Goal: Task Accomplishment & Management: Use online tool/utility

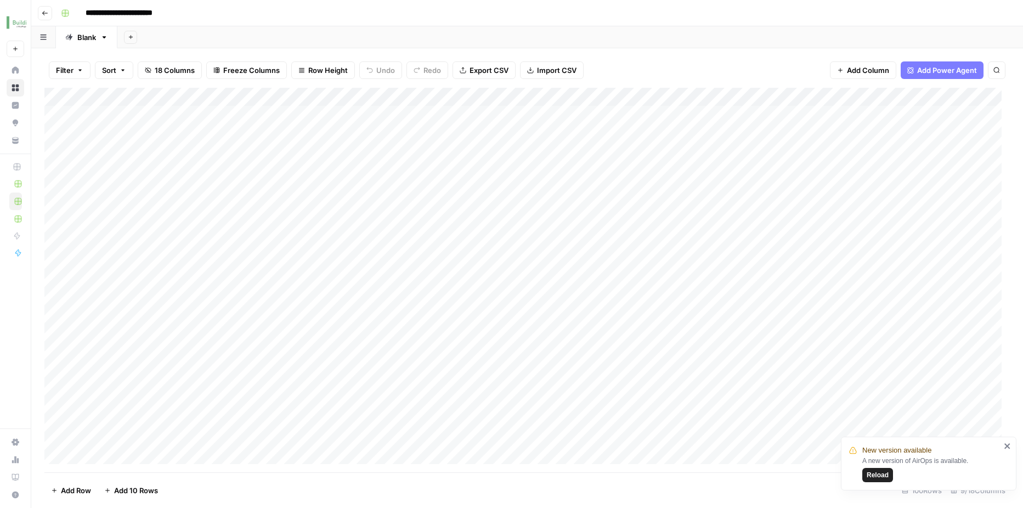
scroll to position [1, 0]
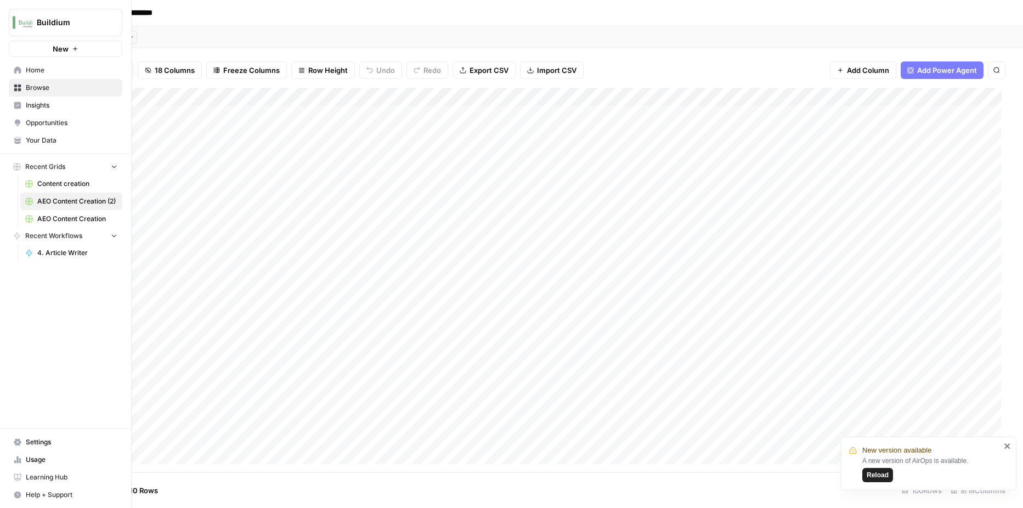
click at [11, 122] on link "Opportunities" at bounding box center [66, 123] width 114 height 18
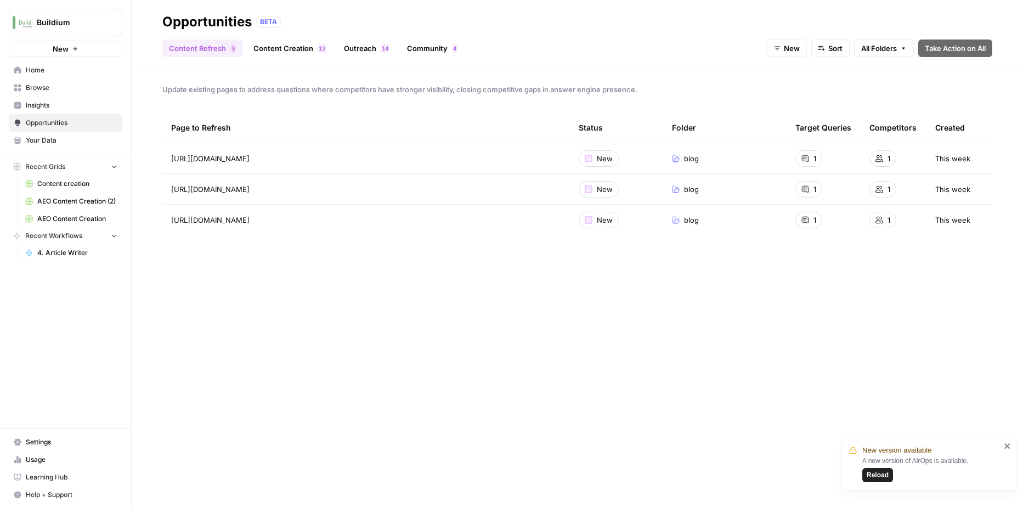
click at [281, 53] on link "Content Creation 2 1" at bounding box center [290, 48] width 86 height 18
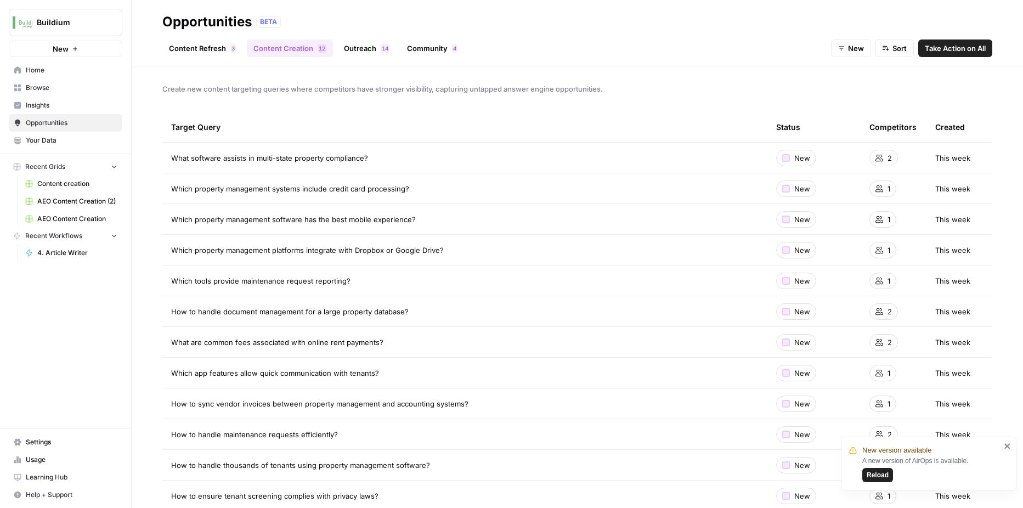
scroll to position [21, 0]
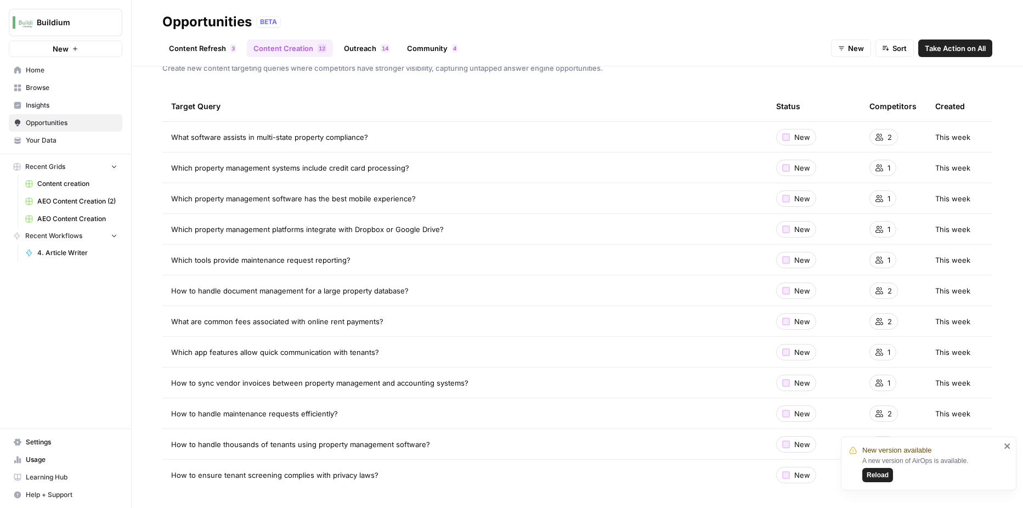
click at [946, 109] on div "Created" at bounding box center [950, 106] width 30 height 30
click at [876, 138] on icon at bounding box center [880, 137] width 8 height 8
click at [884, 475] on span "Reload" at bounding box center [878, 475] width 22 height 10
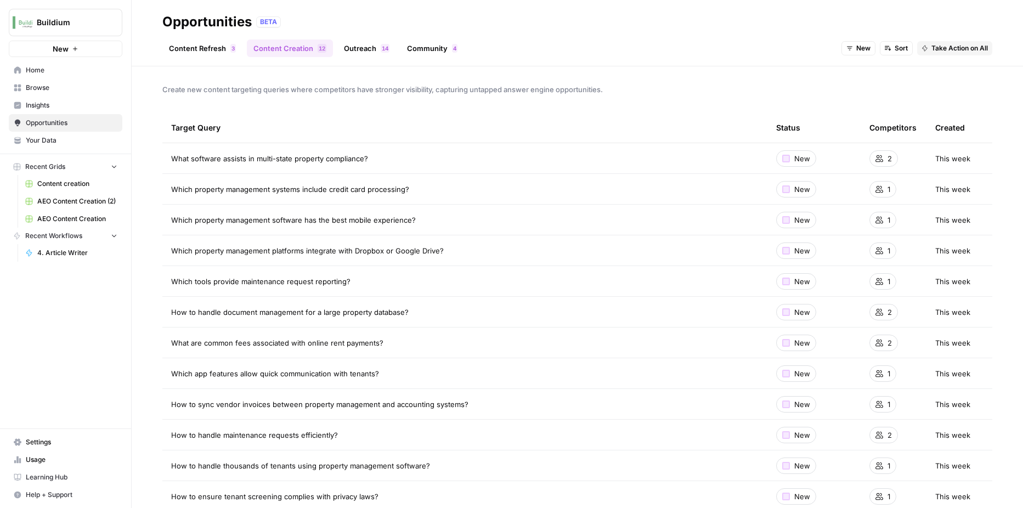
click at [213, 50] on link "Content Refresh 3" at bounding box center [202, 48] width 80 height 18
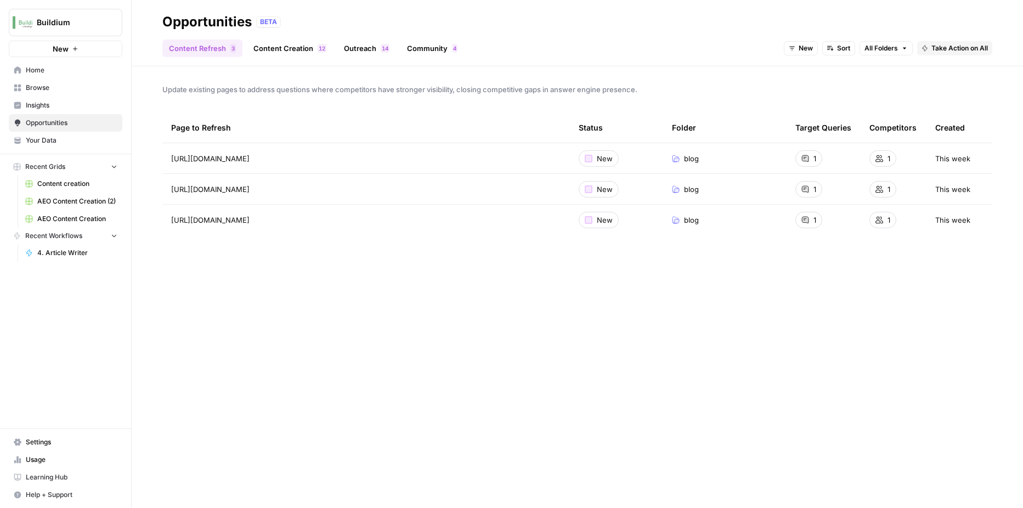
click at [954, 53] on button "Take Action on All" at bounding box center [954, 48] width 75 height 14
click at [953, 80] on button "Create New Grid" at bounding box center [967, 72] width 91 height 15
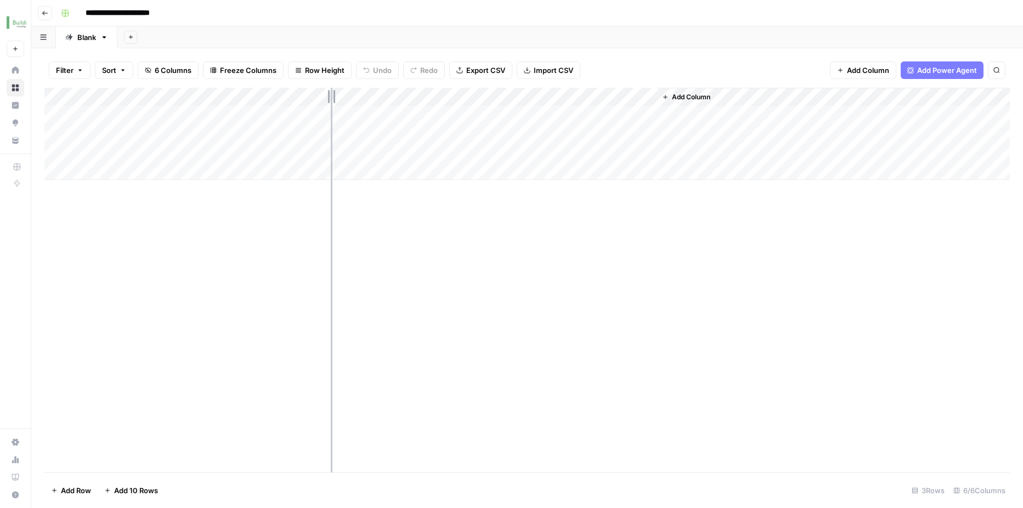
drag, startPoint x: 259, startPoint y: 97, endPoint x: 331, endPoint y: 99, distance: 71.9
click at [331, 99] on div "Add Column" at bounding box center [527, 134] width 966 height 92
click at [469, 117] on div "Add Column" at bounding box center [527, 134] width 966 height 92
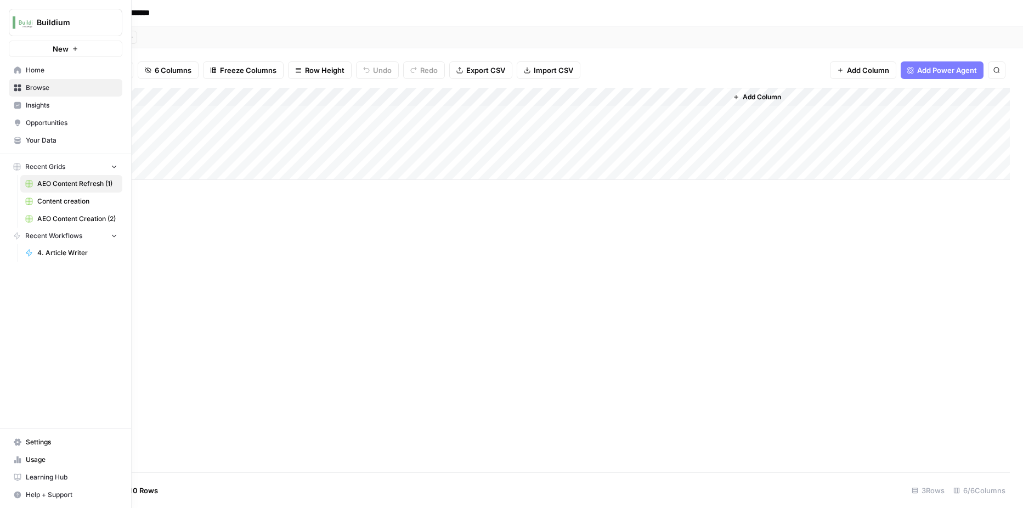
click at [14, 109] on icon at bounding box center [18, 105] width 8 height 8
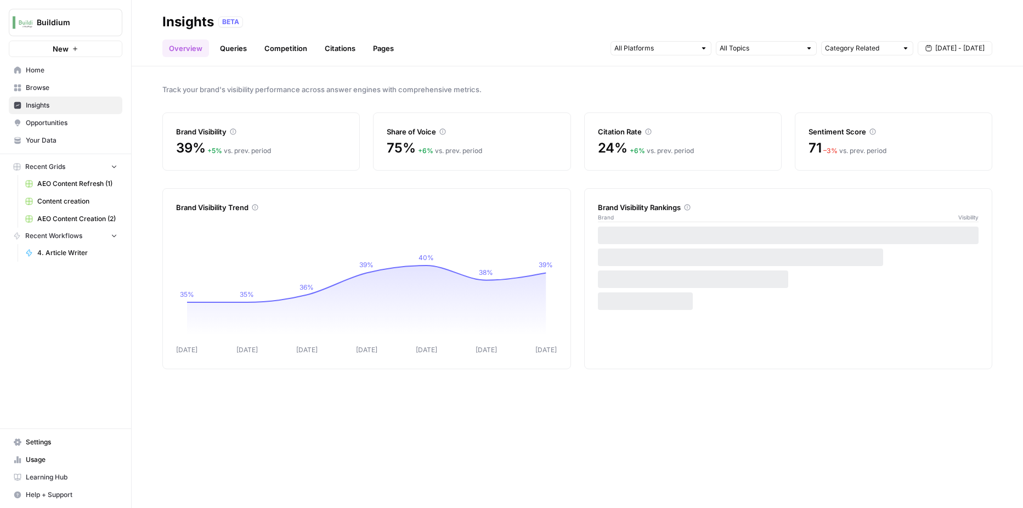
click at [225, 48] on link "Queries" at bounding box center [233, 48] width 40 height 18
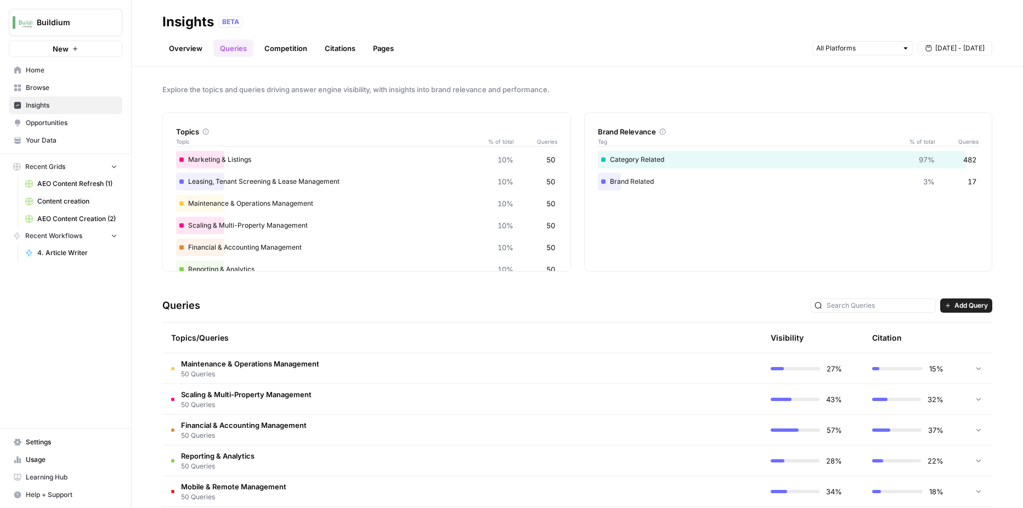
click at [293, 50] on link "Competition" at bounding box center [286, 48] width 56 height 18
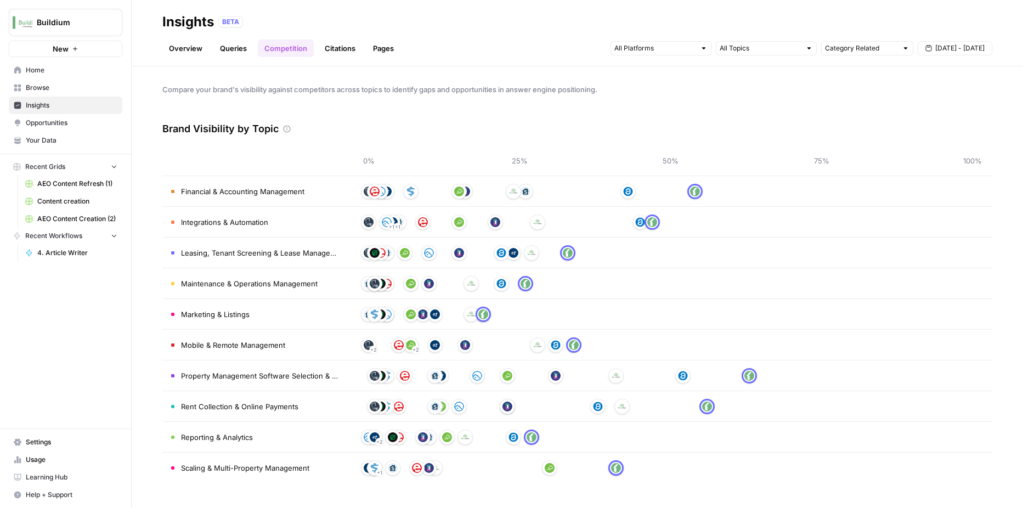
click at [93, 126] on span "Opportunities" at bounding box center [72, 123] width 92 height 10
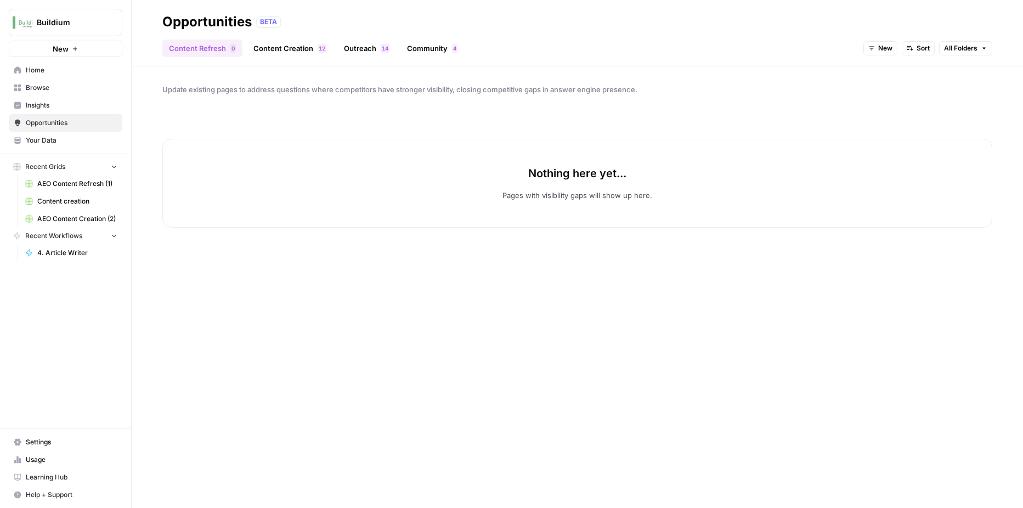
click at [67, 122] on span "Opportunities" at bounding box center [72, 123] width 92 height 10
click at [70, 179] on span "AEO Content Refresh (1)" at bounding box center [77, 184] width 80 height 10
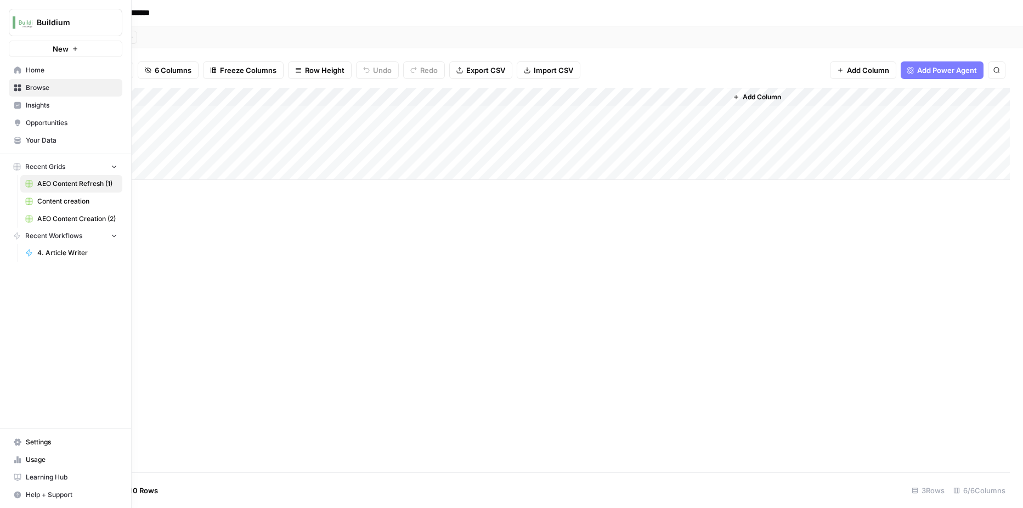
click at [29, 92] on span "Browse" at bounding box center [72, 88] width 92 height 10
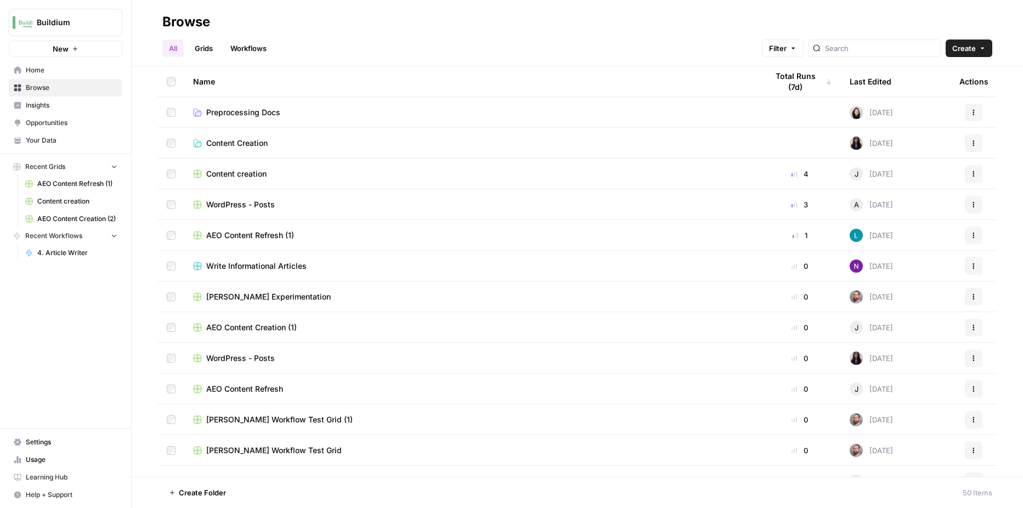
click at [31, 143] on span "Your Data" at bounding box center [72, 140] width 92 height 10
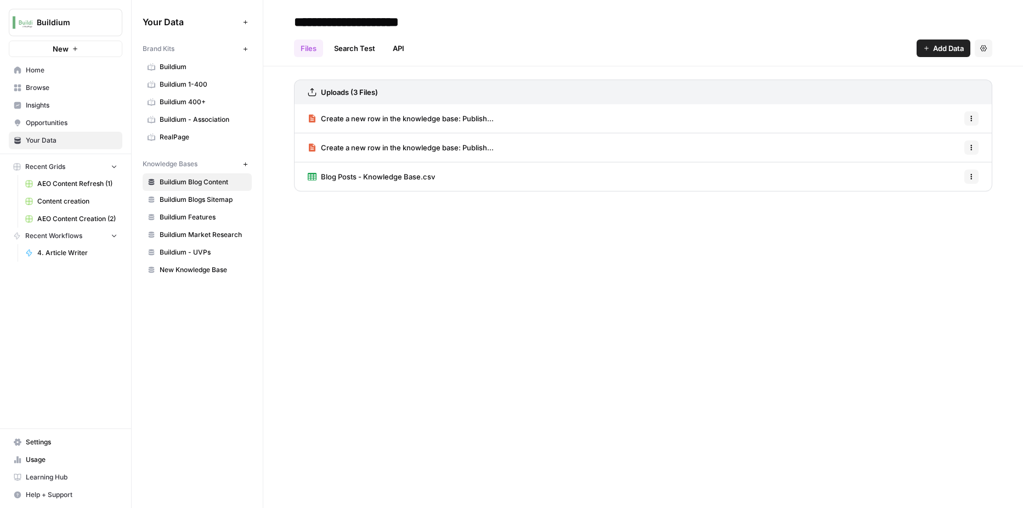
click at [53, 111] on link "Insights" at bounding box center [66, 106] width 114 height 18
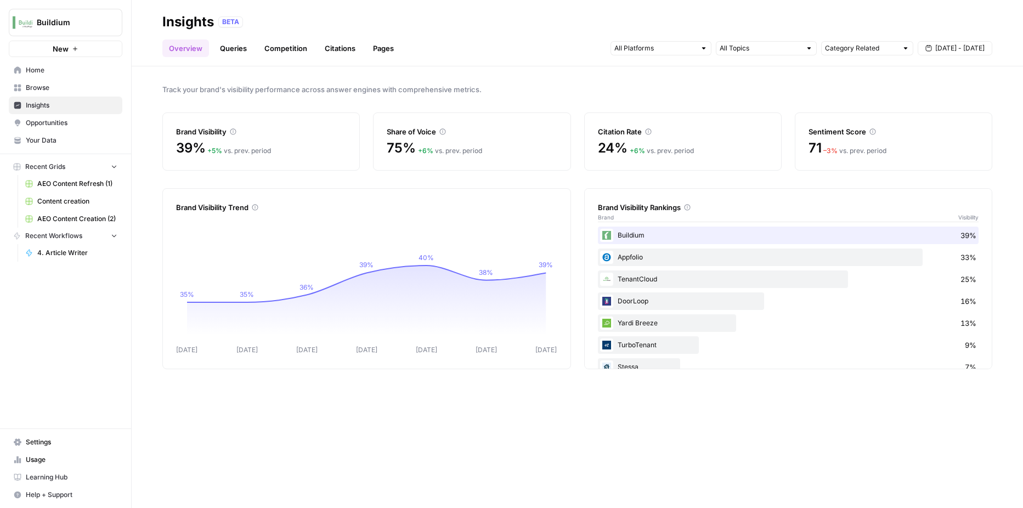
click at [221, 57] on link "Queries" at bounding box center [233, 48] width 40 height 18
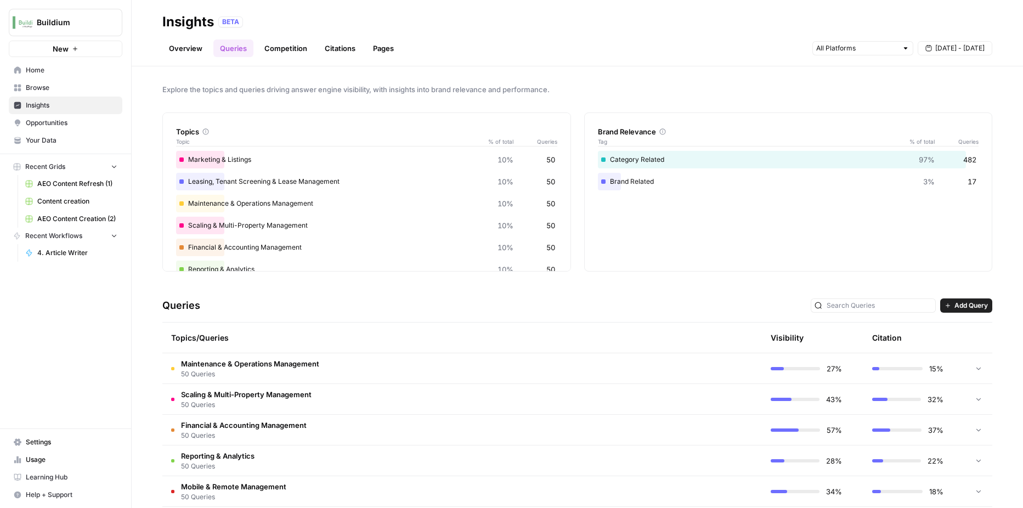
click at [103, 128] on link "Opportunities" at bounding box center [66, 123] width 114 height 18
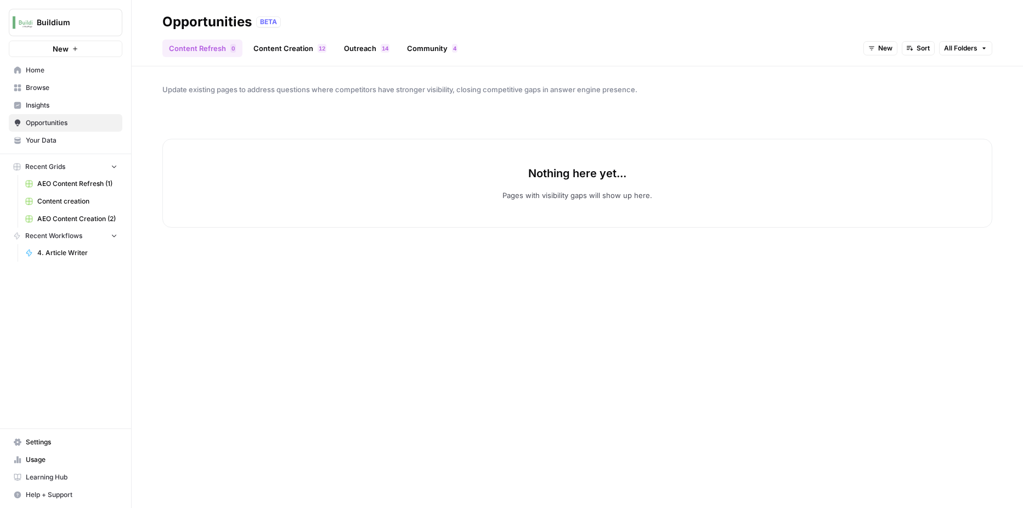
click at [102, 186] on span "AEO Content Refresh (1)" at bounding box center [77, 184] width 80 height 10
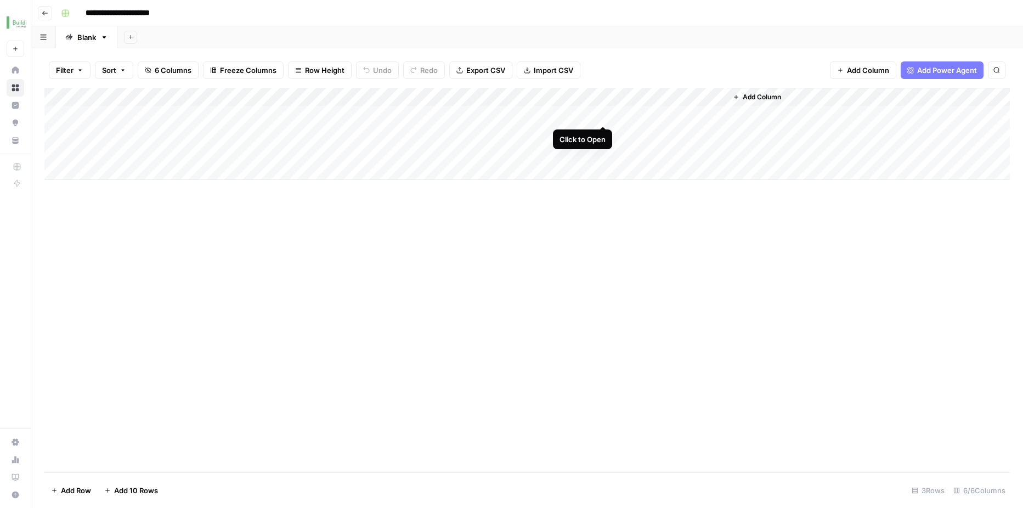
click at [598, 114] on div "Add Column" at bounding box center [527, 134] width 966 height 92
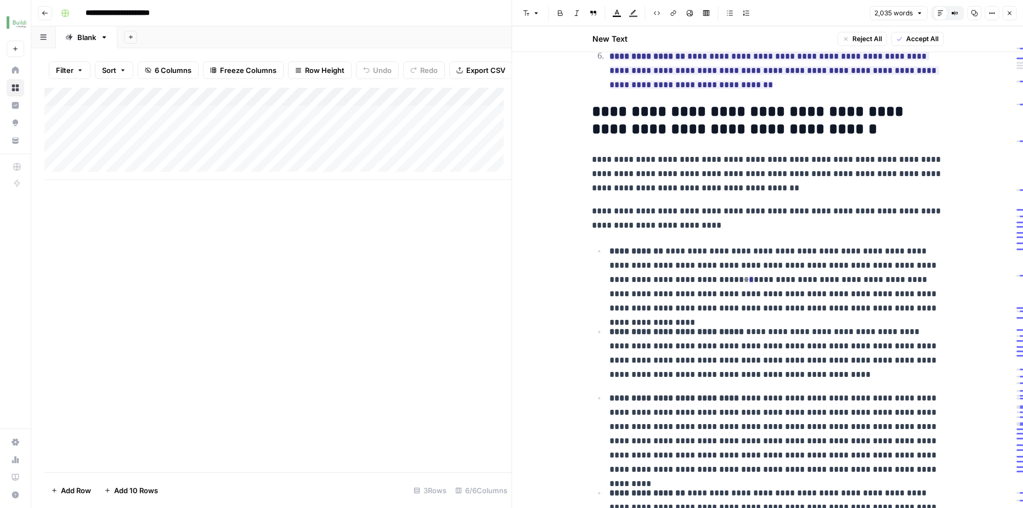
scroll to position [1877, 0]
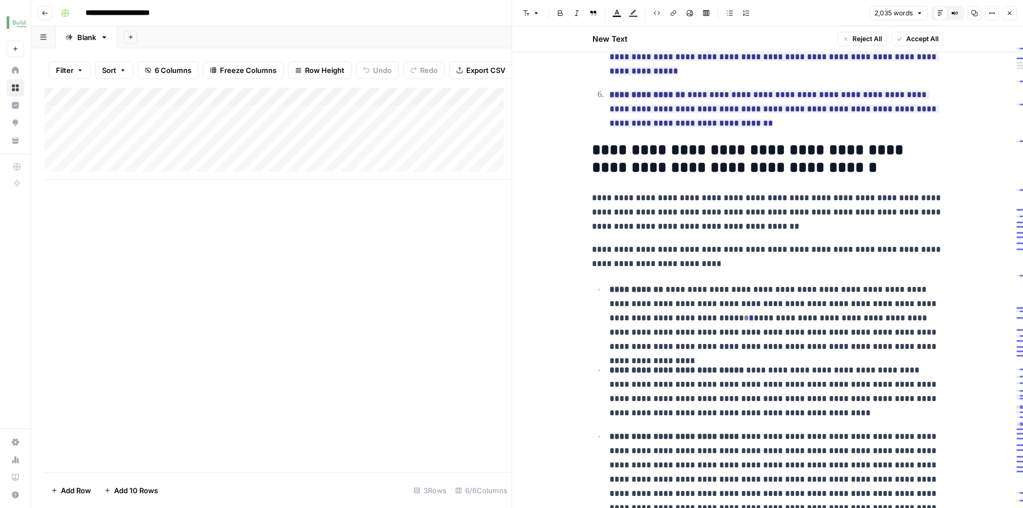
click at [1014, 11] on button "Close" at bounding box center [1009, 13] width 14 height 14
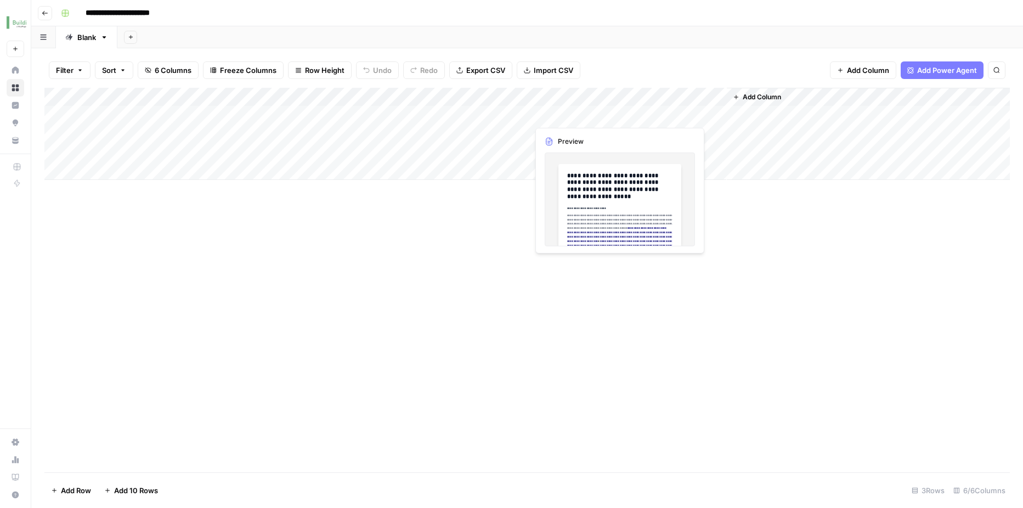
click at [559, 116] on div "Add Column" at bounding box center [527, 134] width 966 height 92
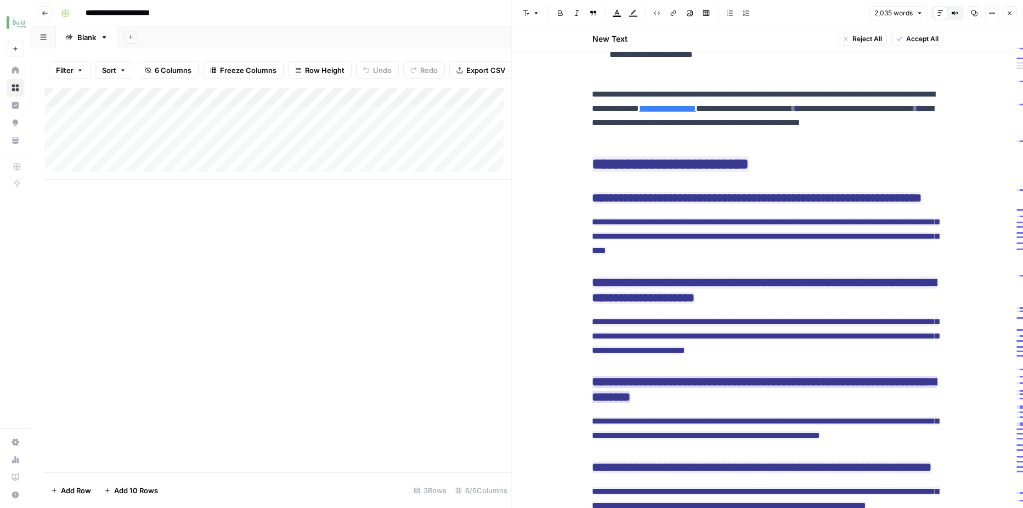
scroll to position [3237, 0]
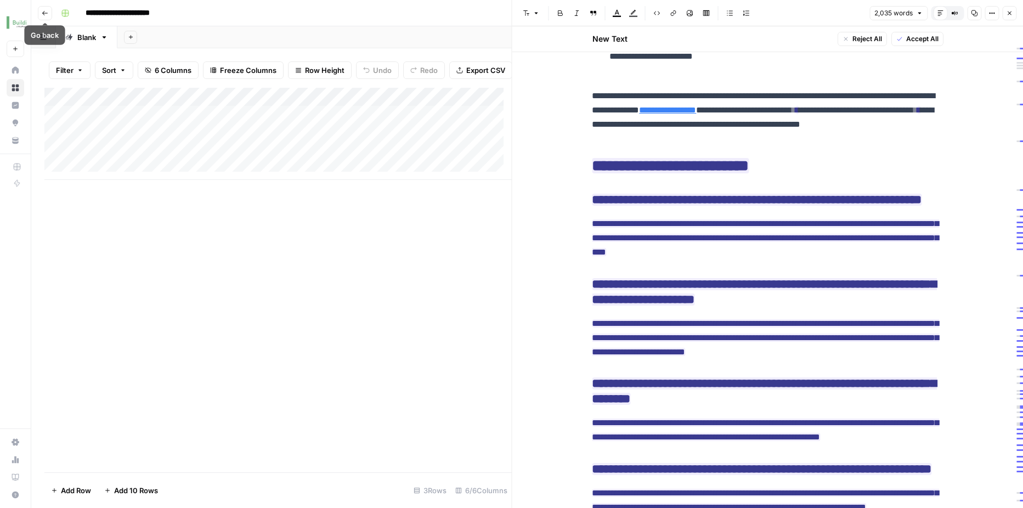
click at [51, 18] on button "Go back" at bounding box center [45, 13] width 14 height 14
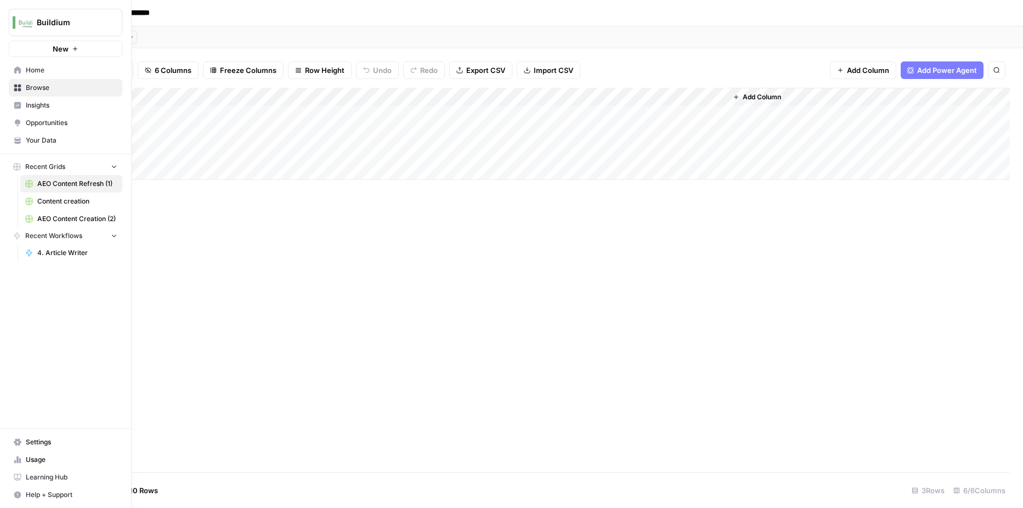
click at [32, 125] on span "Opportunities" at bounding box center [72, 123] width 92 height 10
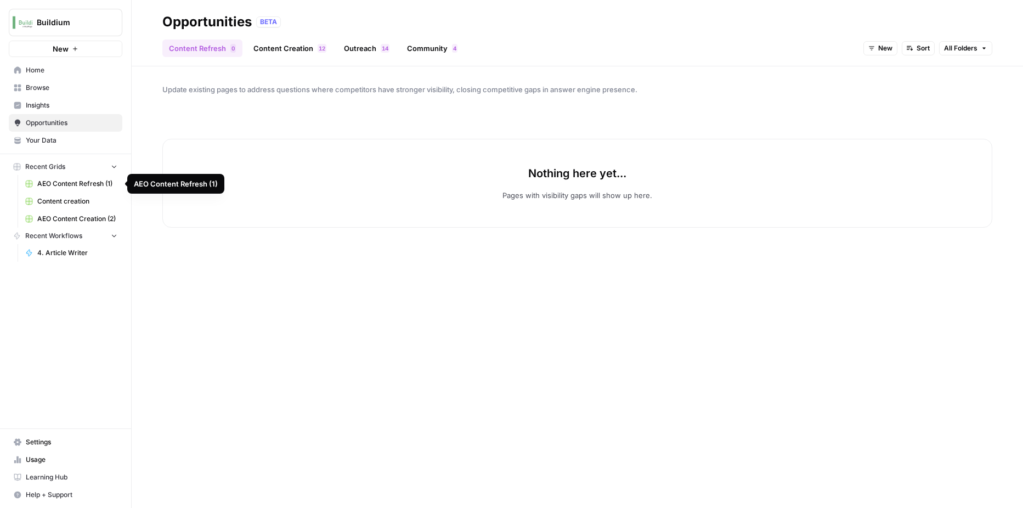
click at [80, 181] on span "AEO Content Refresh (1)" at bounding box center [77, 184] width 80 height 10
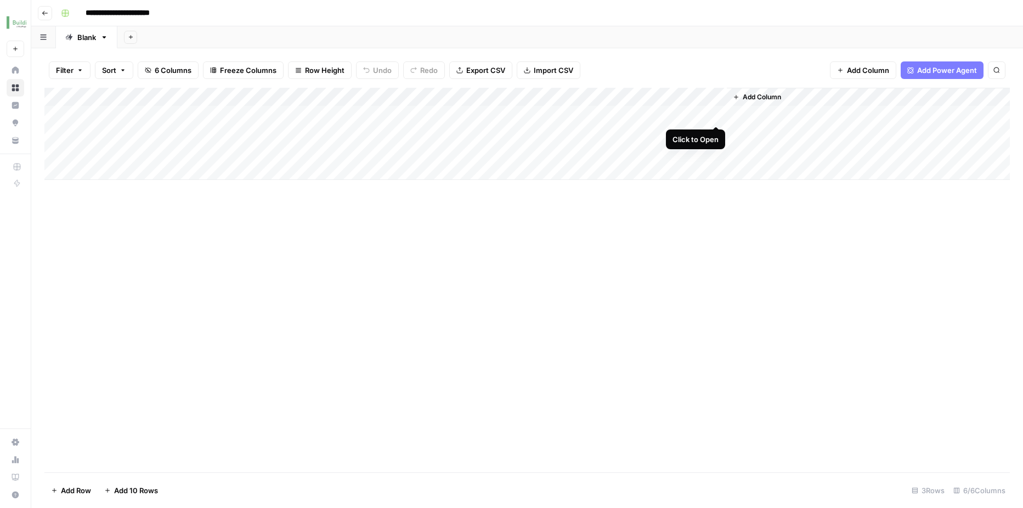
click at [715, 116] on div "Add Column" at bounding box center [527, 134] width 966 height 92
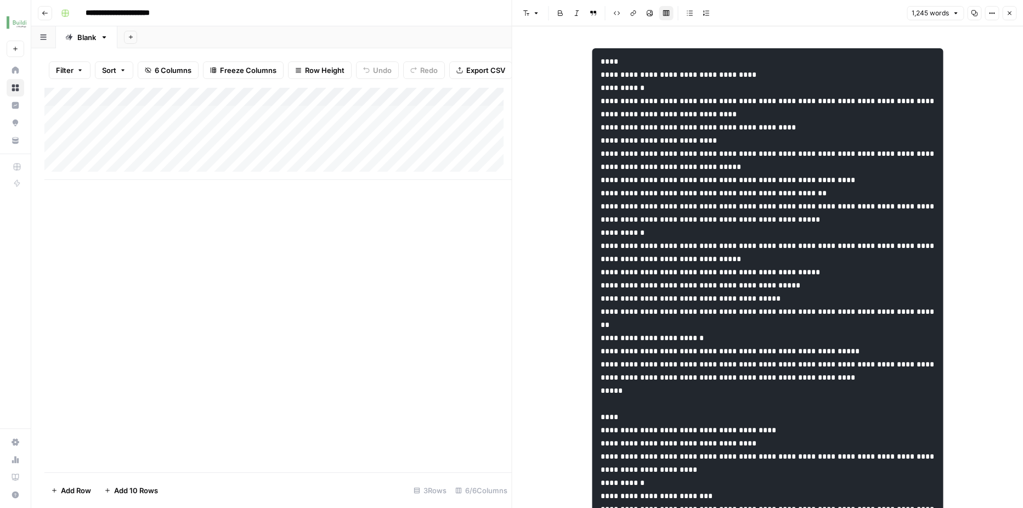
click at [1010, 12] on icon "button" at bounding box center [1009, 13] width 7 height 7
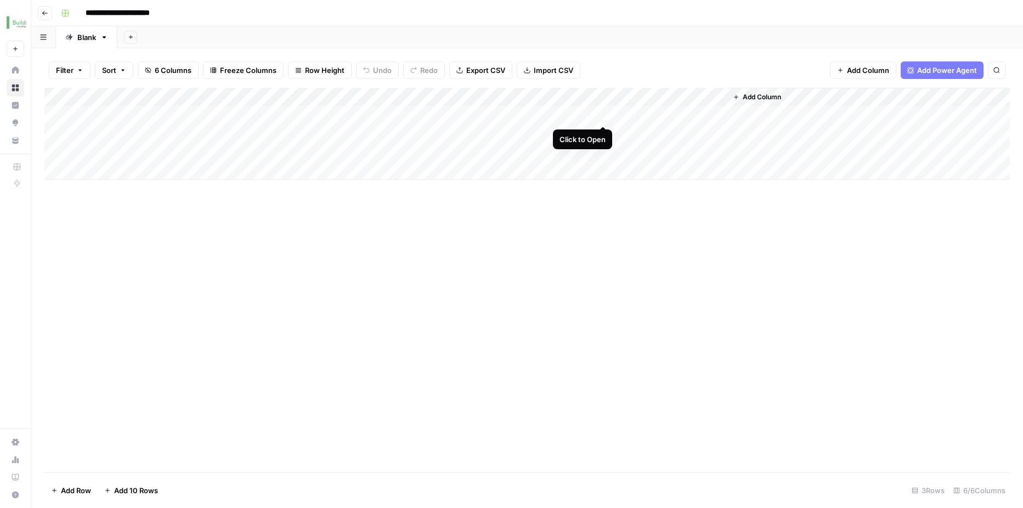
click at [602, 114] on div "Add Column" at bounding box center [527, 134] width 966 height 92
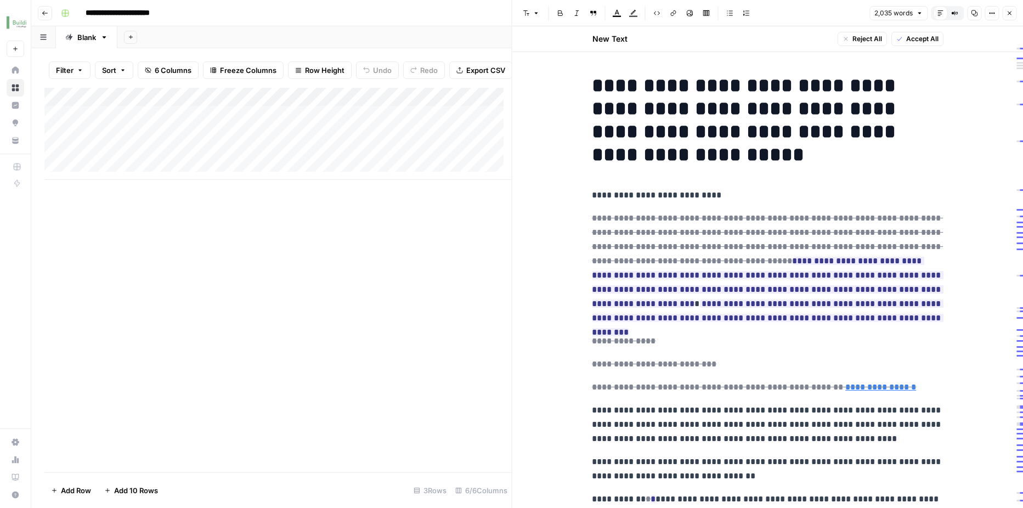
click at [374, 128] on div "Add Column" at bounding box center [277, 134] width 467 height 92
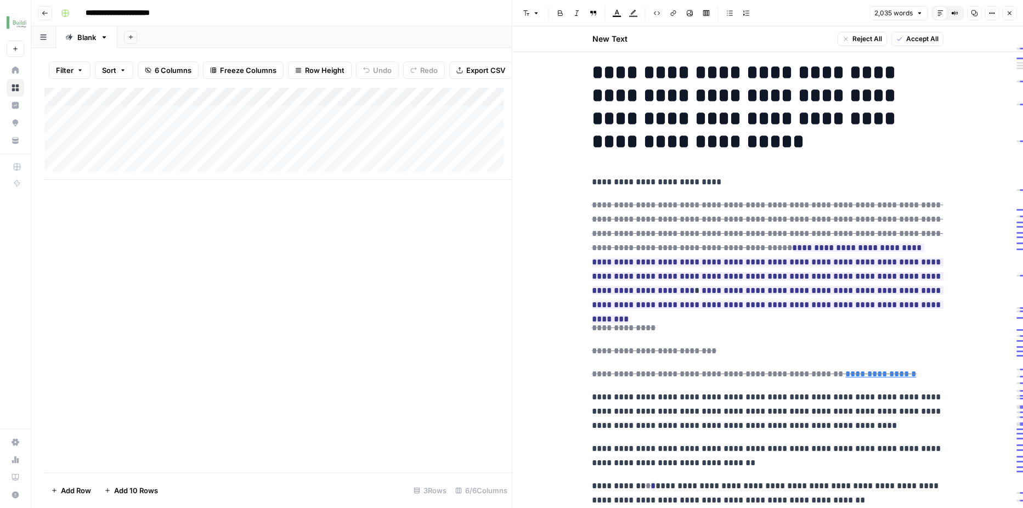
scroll to position [14, 0]
click at [1012, 15] on icon "button" at bounding box center [1009, 13] width 7 height 7
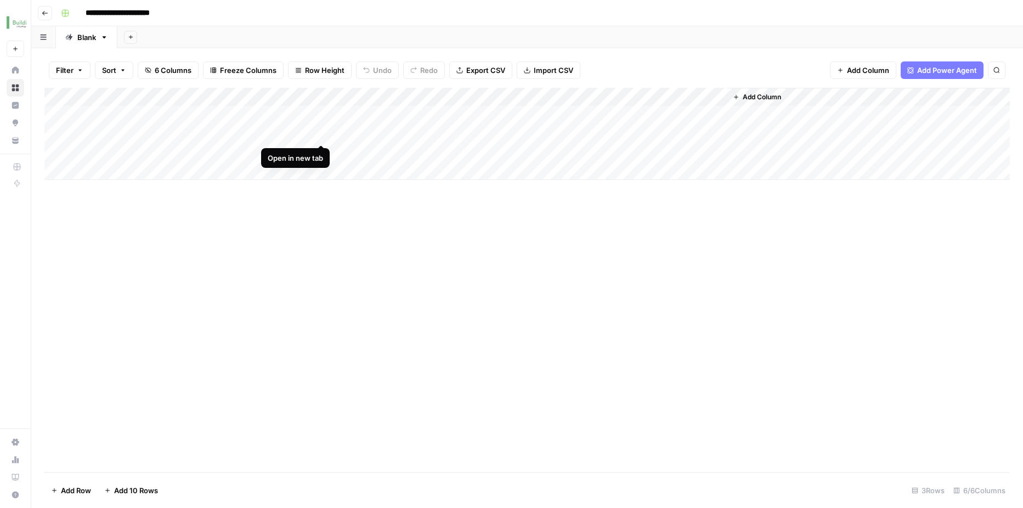
click at [320, 135] on div "Add Column" at bounding box center [527, 134] width 966 height 92
click at [447, 133] on div "Add Column" at bounding box center [527, 134] width 966 height 92
click at [600, 115] on div "Add Column" at bounding box center [527, 134] width 966 height 92
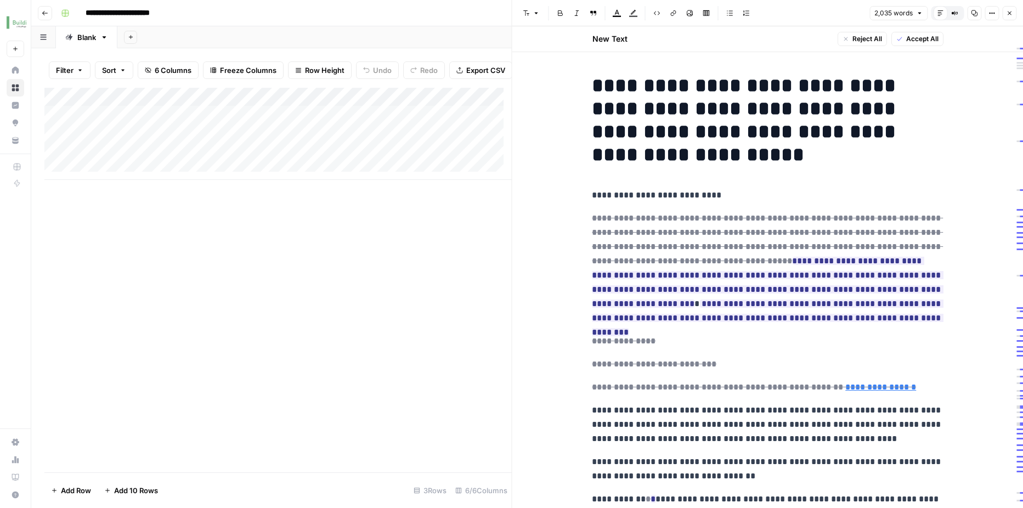
click at [295, 124] on div "Add Column" at bounding box center [277, 134] width 467 height 92
click at [280, 123] on div "Add Column" at bounding box center [277, 134] width 467 height 92
click at [361, 249] on div "Add Column" at bounding box center [277, 280] width 467 height 385
click at [322, 121] on div "Add Column" at bounding box center [277, 134] width 467 height 92
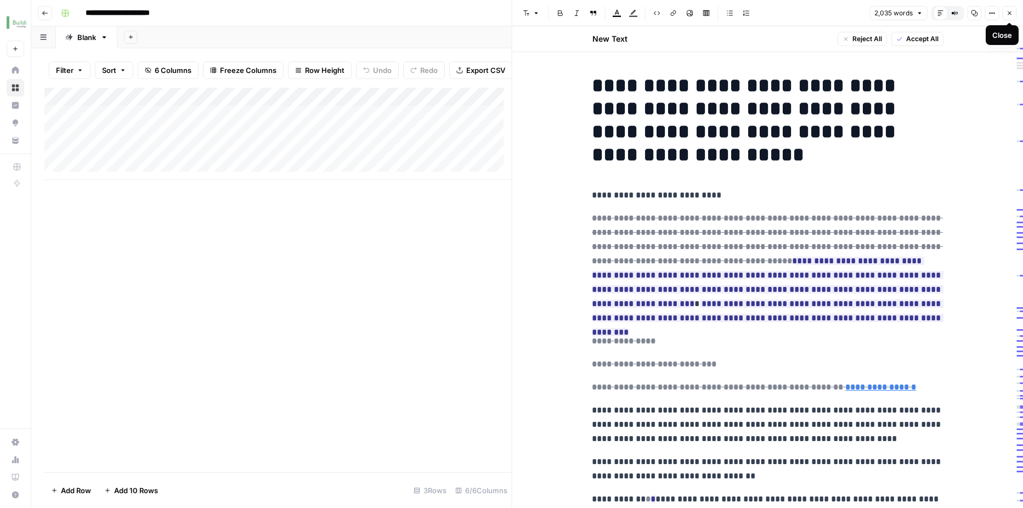
click at [1013, 15] on button "Close" at bounding box center [1009, 13] width 14 height 14
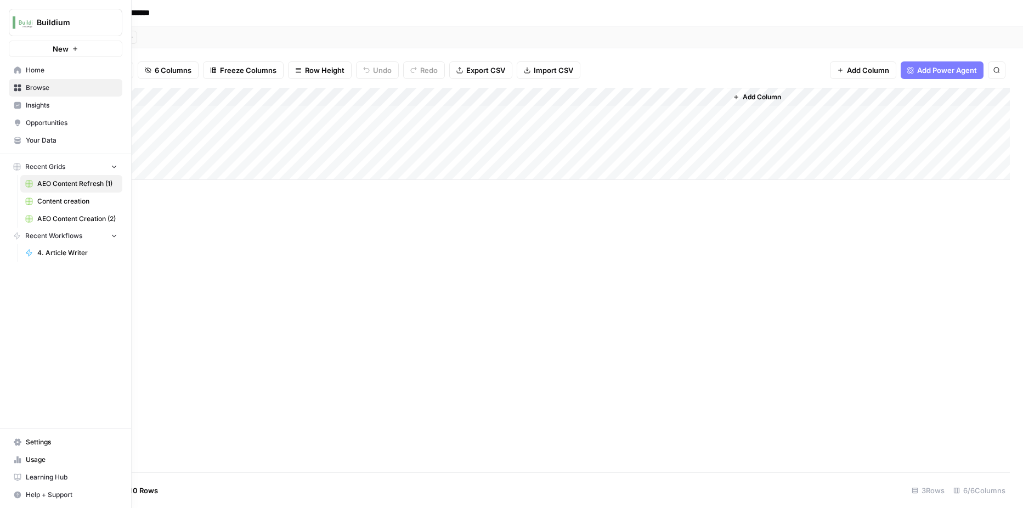
click at [31, 105] on span "Insights" at bounding box center [72, 105] width 92 height 10
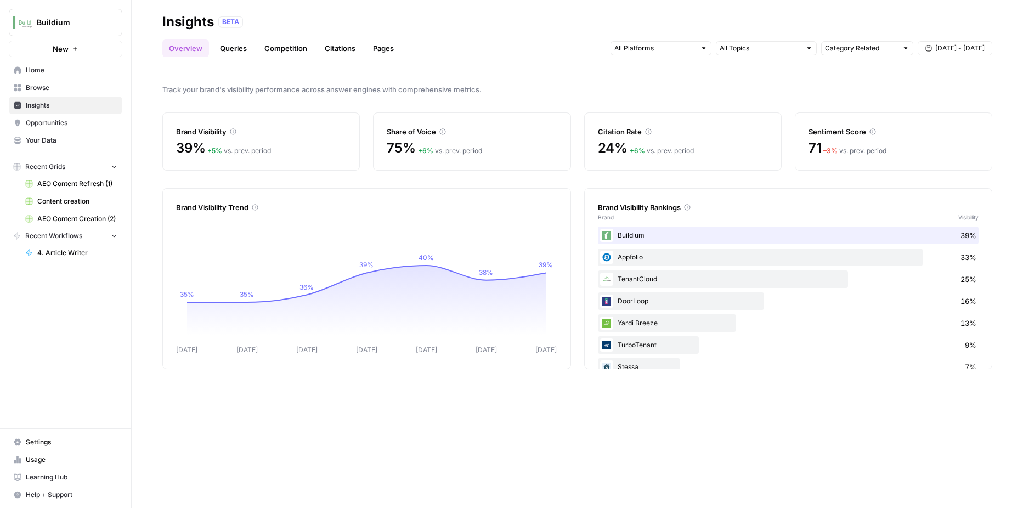
click at [379, 49] on link "Pages" at bounding box center [383, 48] width 34 height 18
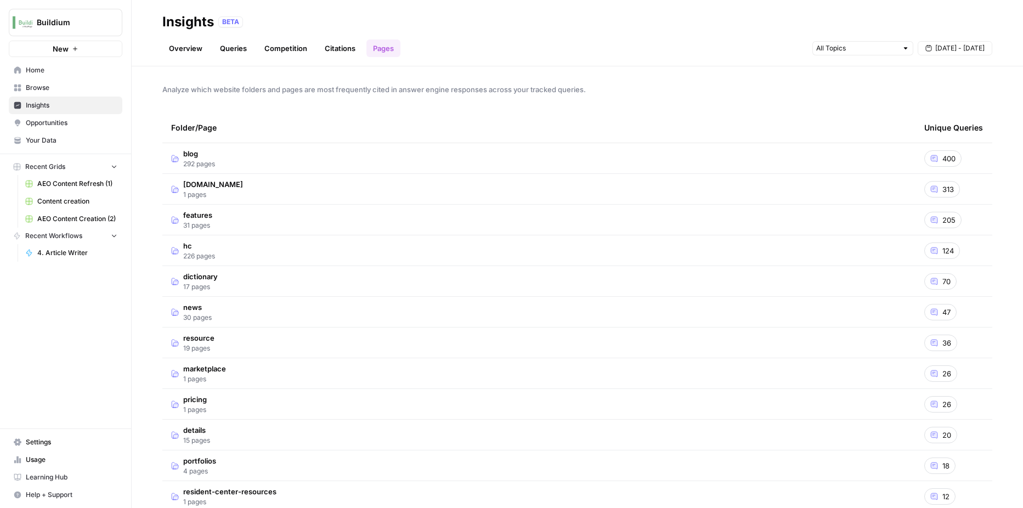
click at [26, 464] on span "Usage" at bounding box center [72, 460] width 92 height 10
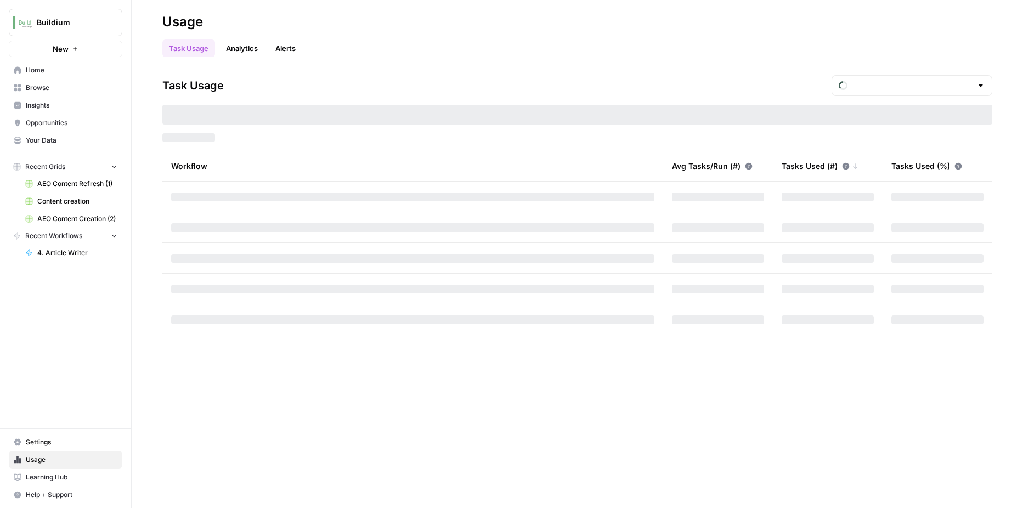
type input "October Tasks"
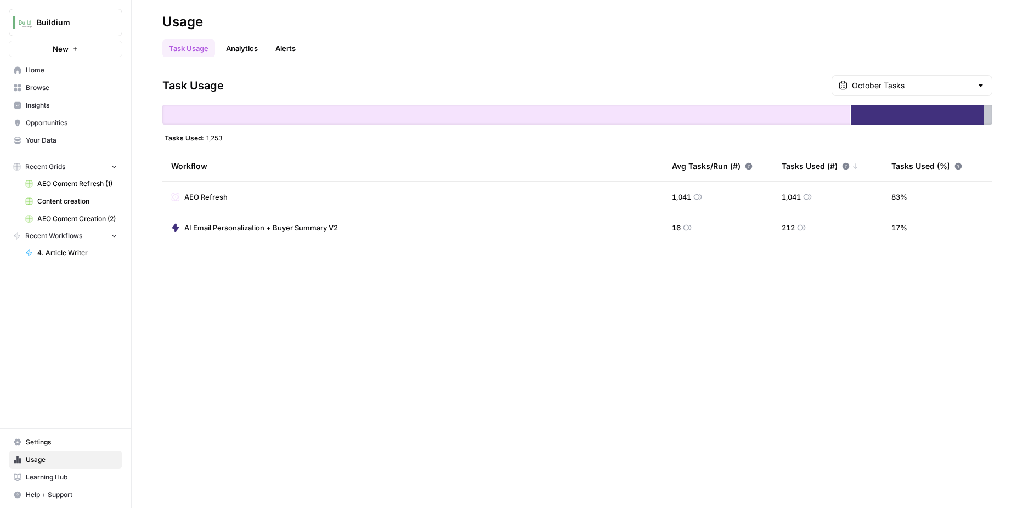
click at [50, 131] on link "Opportunities" at bounding box center [66, 123] width 114 height 18
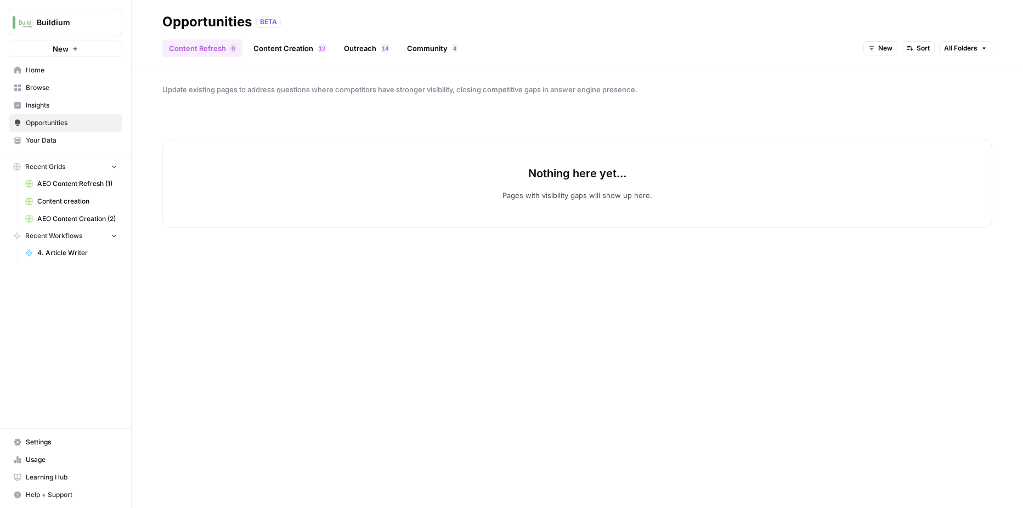
click at [49, 109] on span "Insights" at bounding box center [72, 105] width 92 height 10
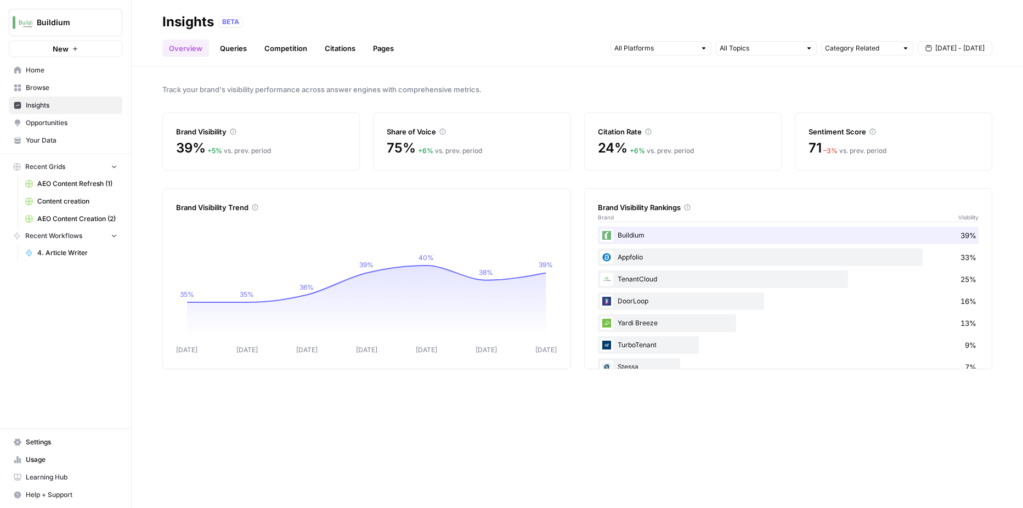
click at [815, 50] on div at bounding box center [766, 48] width 101 height 14
click at [608, 93] on span "Track your brand's visibility performance across answer engines with comprehens…" at bounding box center [577, 89] width 830 height 11
click at [99, 187] on span "AEO Content Refresh (1)" at bounding box center [77, 184] width 80 height 10
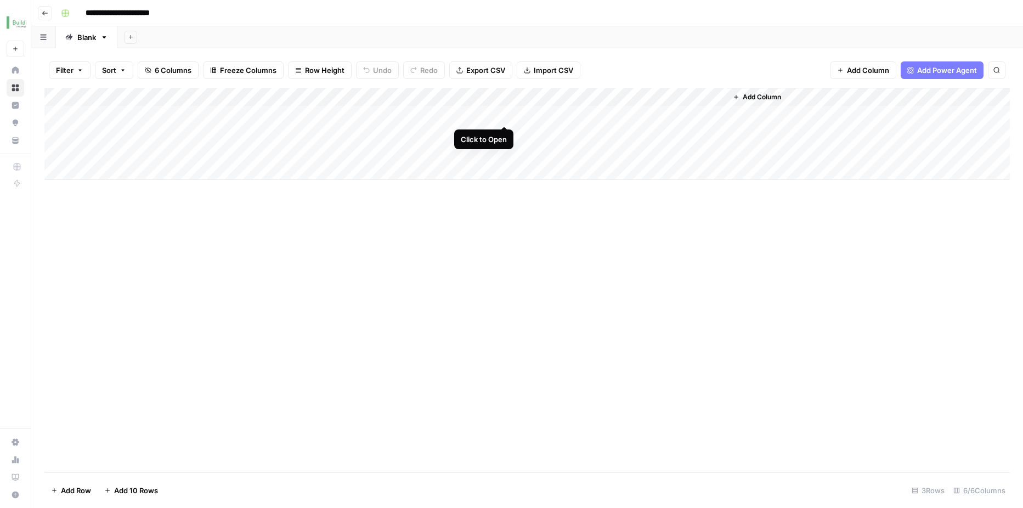
click at [508, 113] on div "Add Column" at bounding box center [527, 134] width 966 height 92
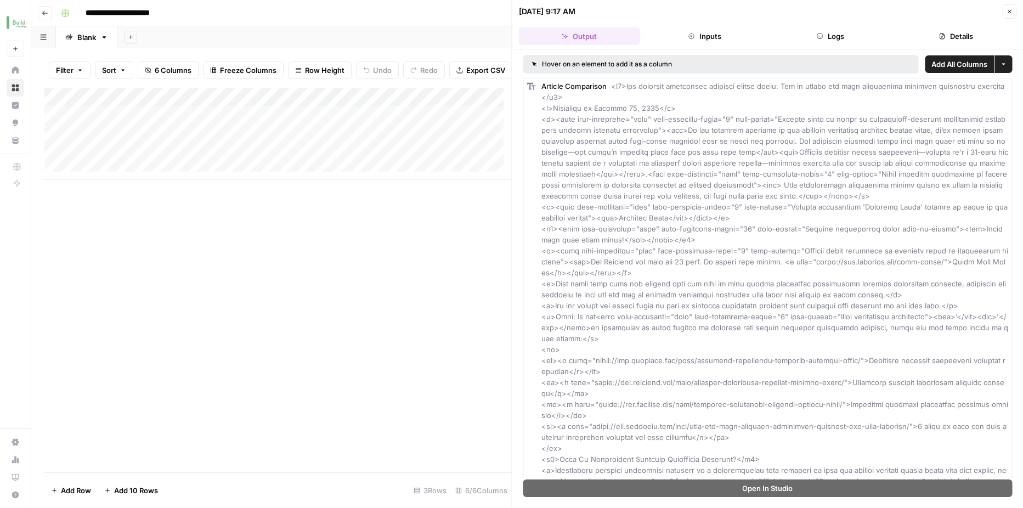
click at [476, 278] on div "Add Column" at bounding box center [277, 280] width 467 height 385
click at [1009, 6] on button "Close" at bounding box center [1009, 11] width 14 height 14
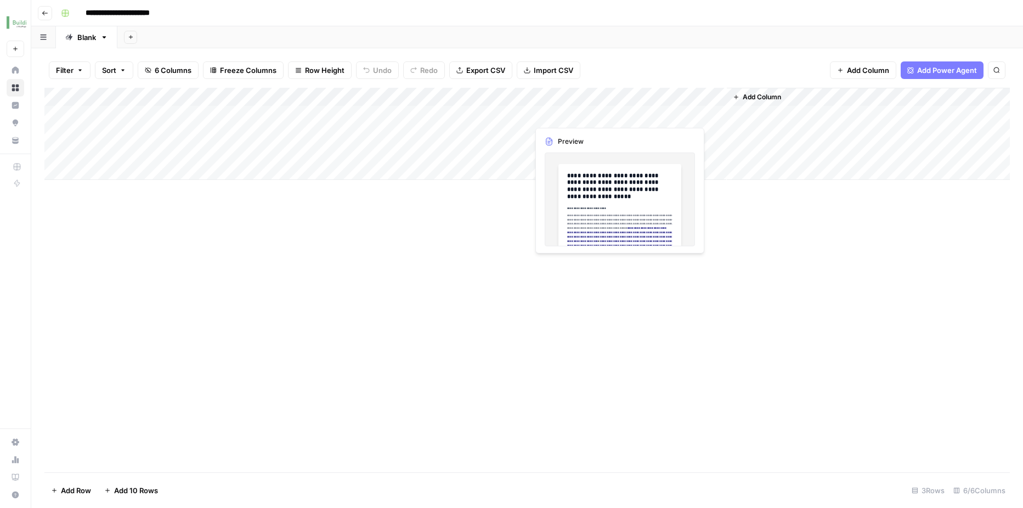
click at [600, 117] on div "Add Column" at bounding box center [527, 134] width 966 height 92
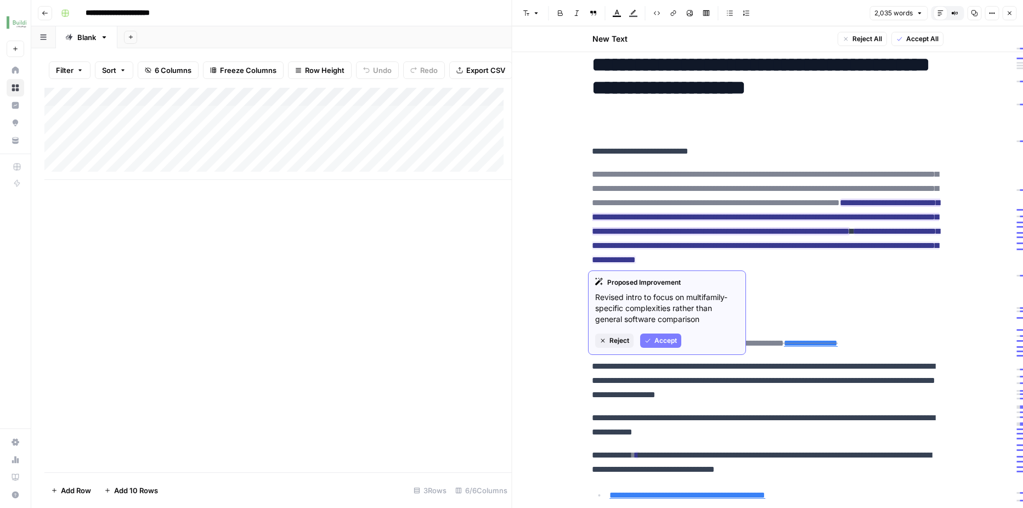
scroll to position [44, 0]
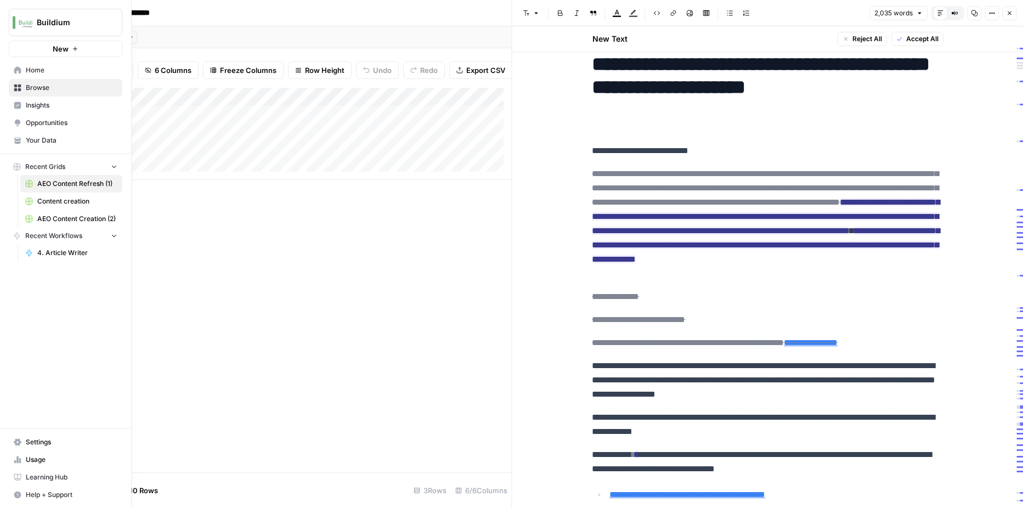
click at [24, 122] on link "Opportunities" at bounding box center [66, 123] width 114 height 18
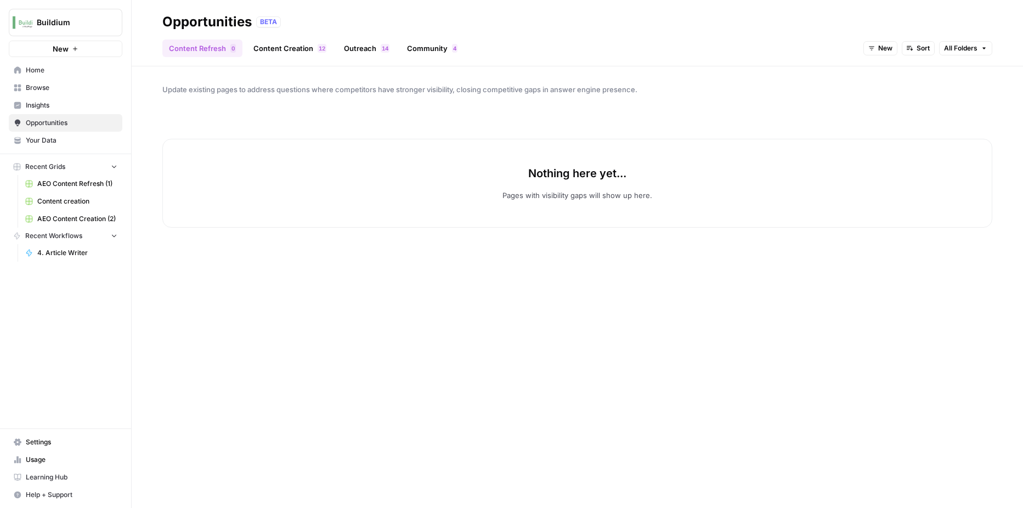
click at [286, 52] on link "Content Creation 2 1" at bounding box center [290, 48] width 86 height 18
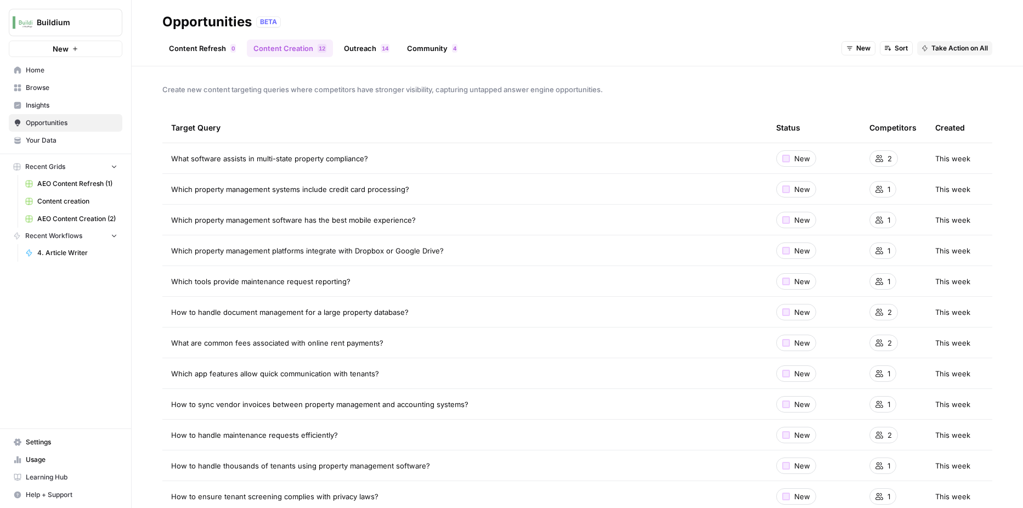
scroll to position [21, 0]
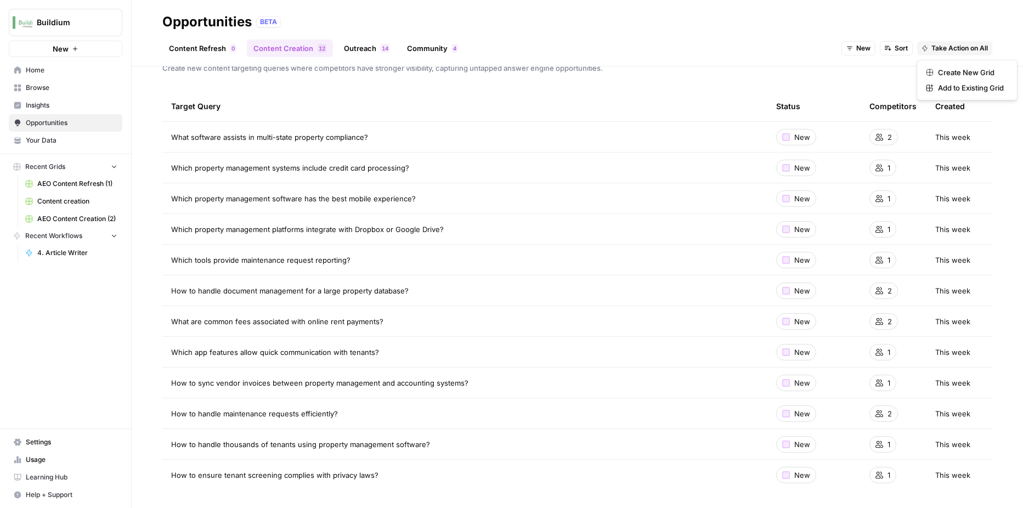
click at [939, 48] on span "Take Action on All" at bounding box center [959, 48] width 57 height 10
click at [947, 74] on span "Create New Grid" at bounding box center [971, 72] width 66 height 11
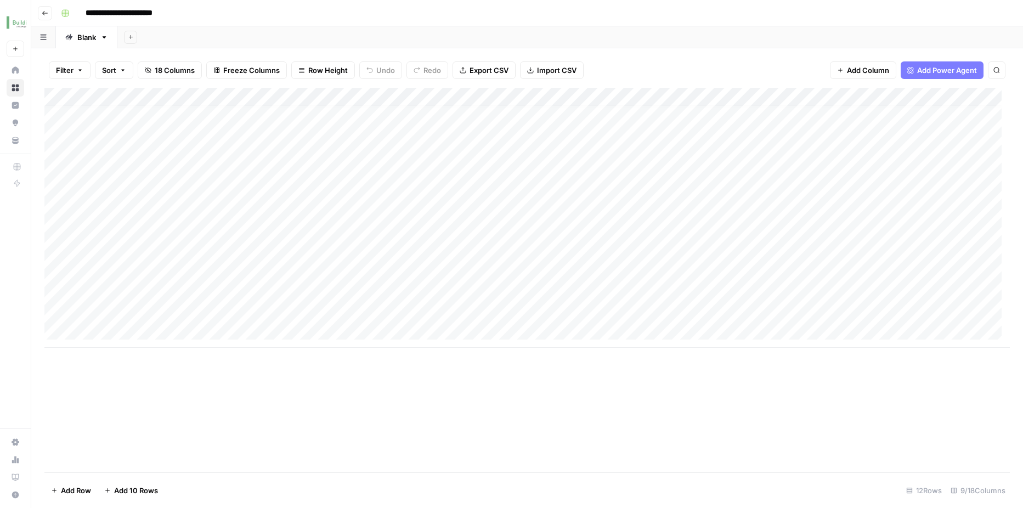
scroll to position [8, 0]
